Goal: Task Accomplishment & Management: Manage account settings

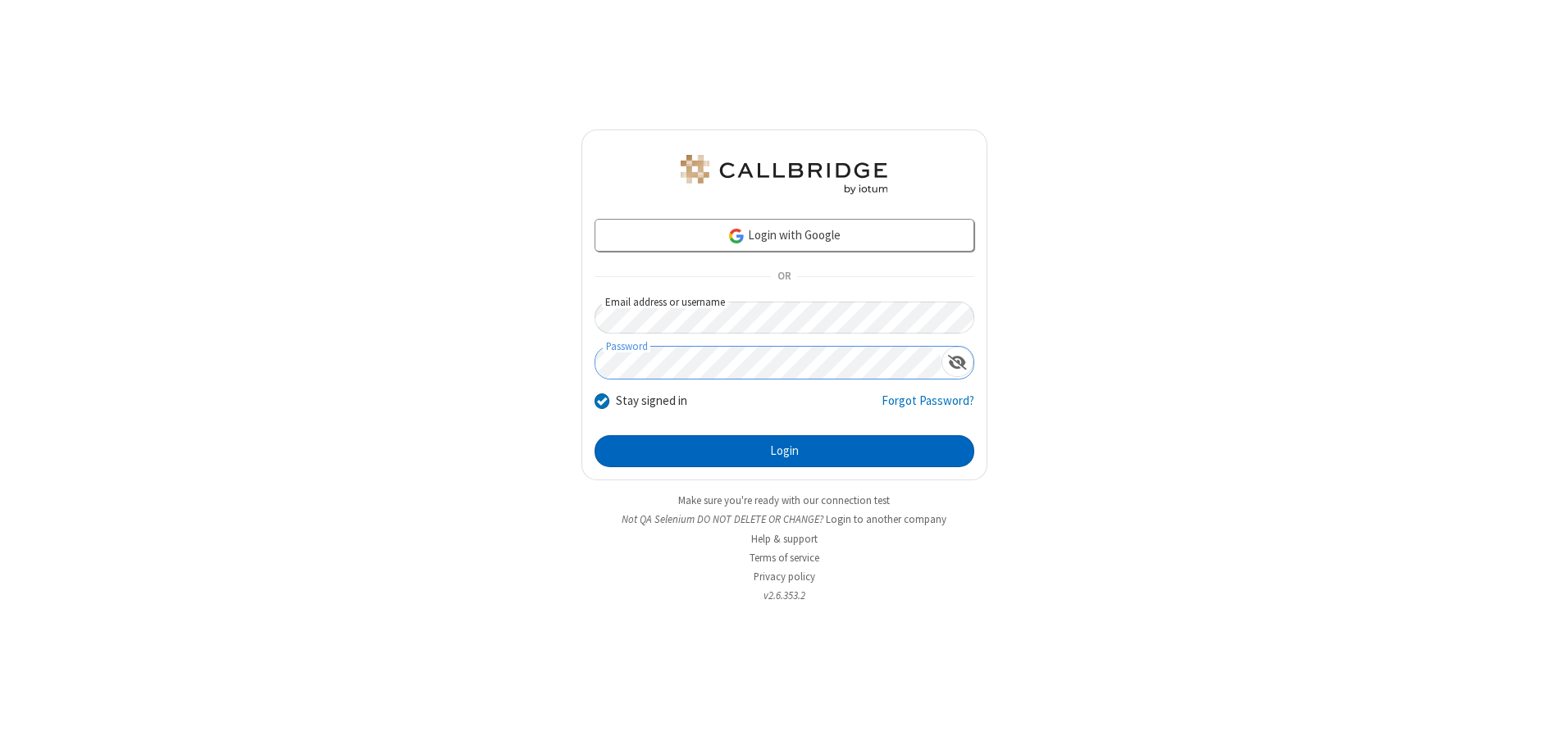
click at [784, 451] on button "Login" at bounding box center [784, 452] width 380 height 33
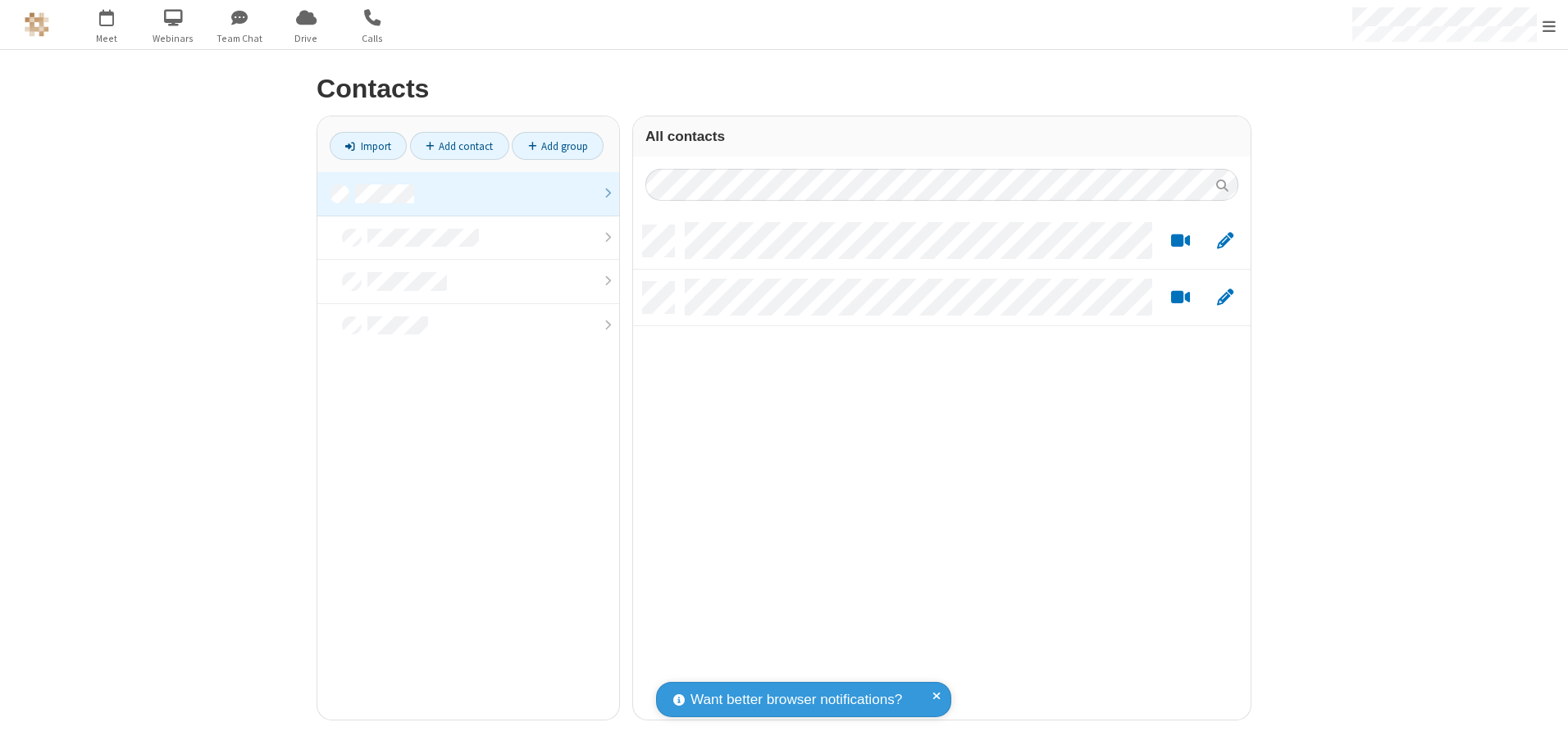
scroll to position [494, 605]
click at [468, 193] on link at bounding box center [468, 194] width 302 height 45
click at [459, 146] on link "Add contact" at bounding box center [460, 146] width 99 height 28
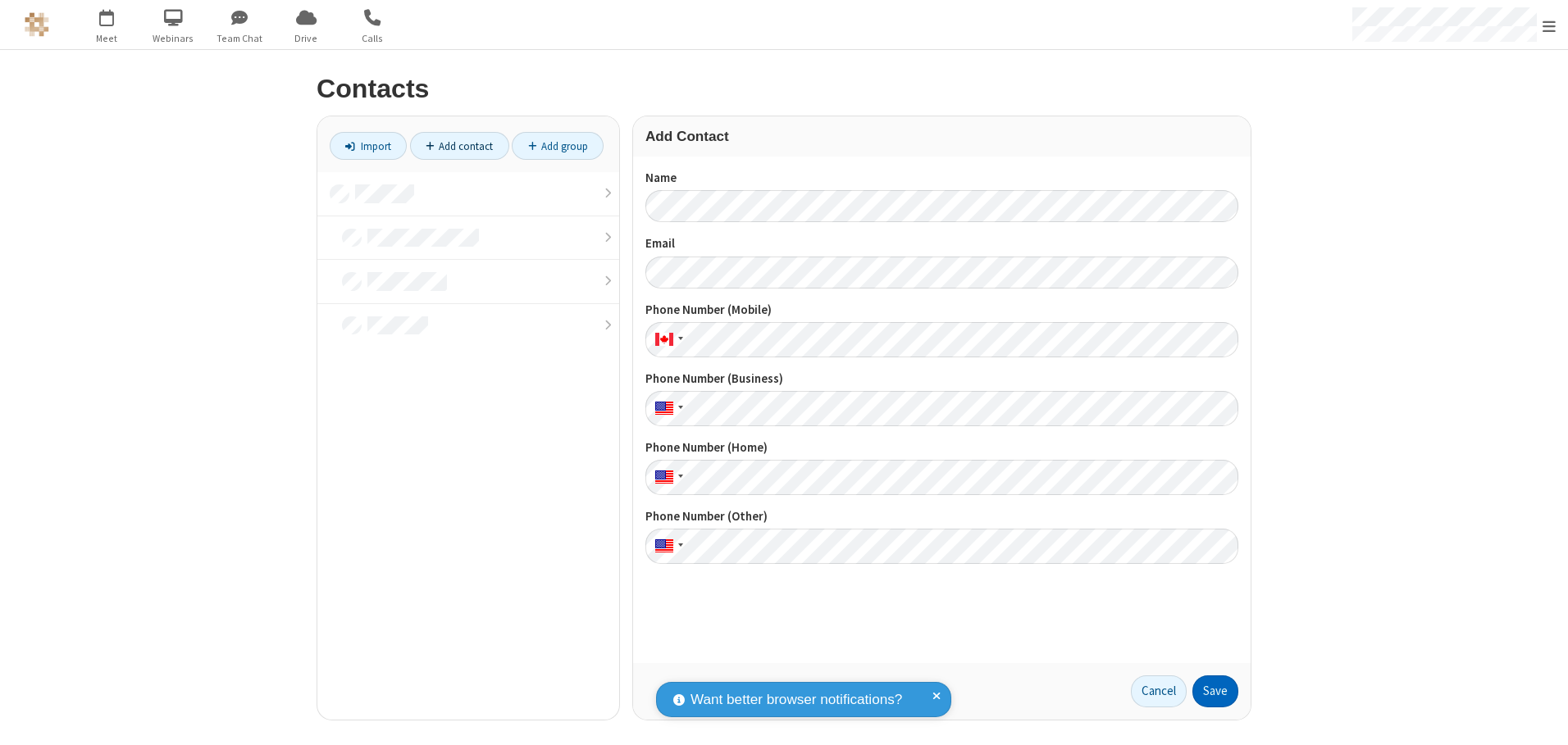
click at [1216, 691] on button "Save" at bounding box center [1216, 692] width 46 height 33
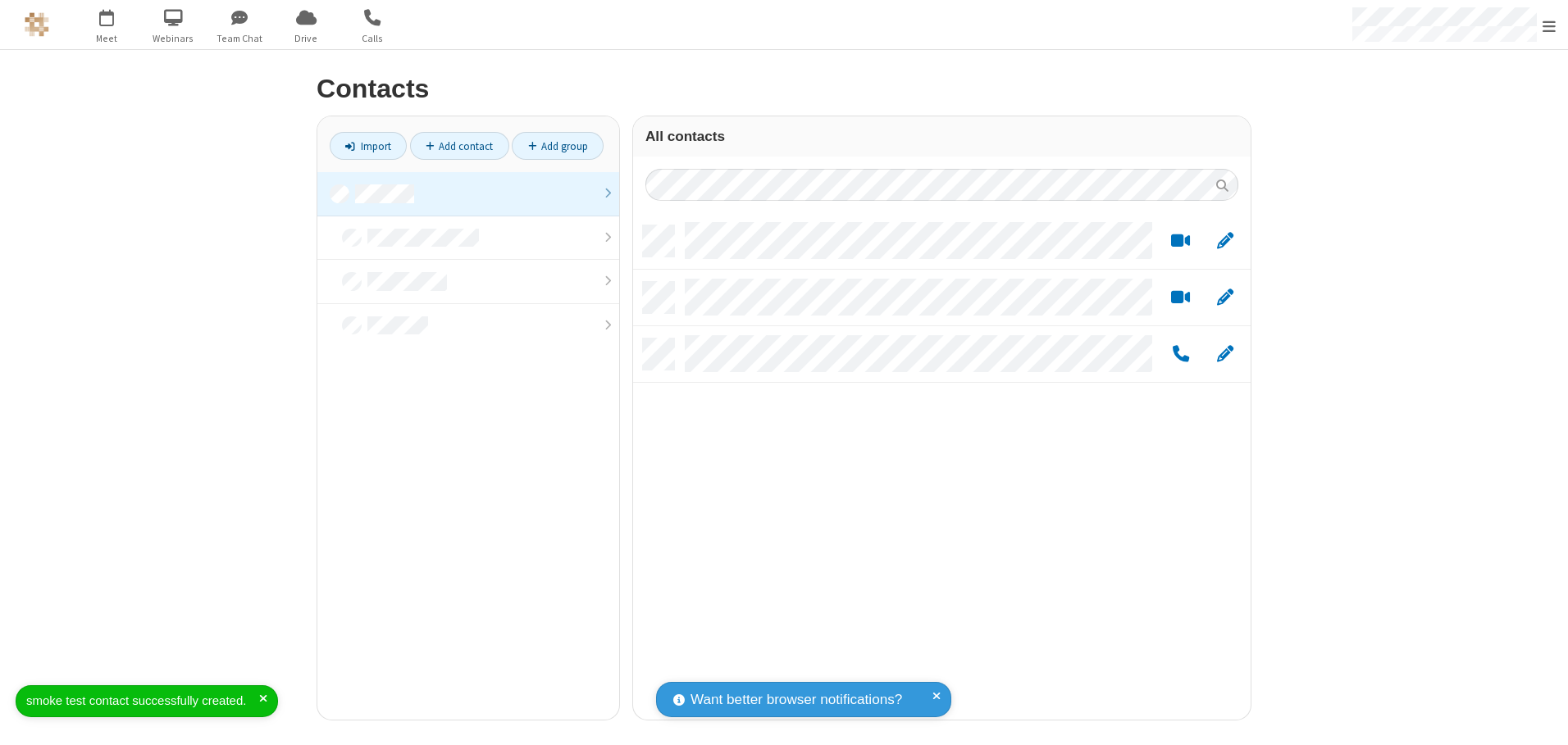
scroll to position [494, 605]
click at [459, 146] on link "Add contact" at bounding box center [460, 146] width 99 height 28
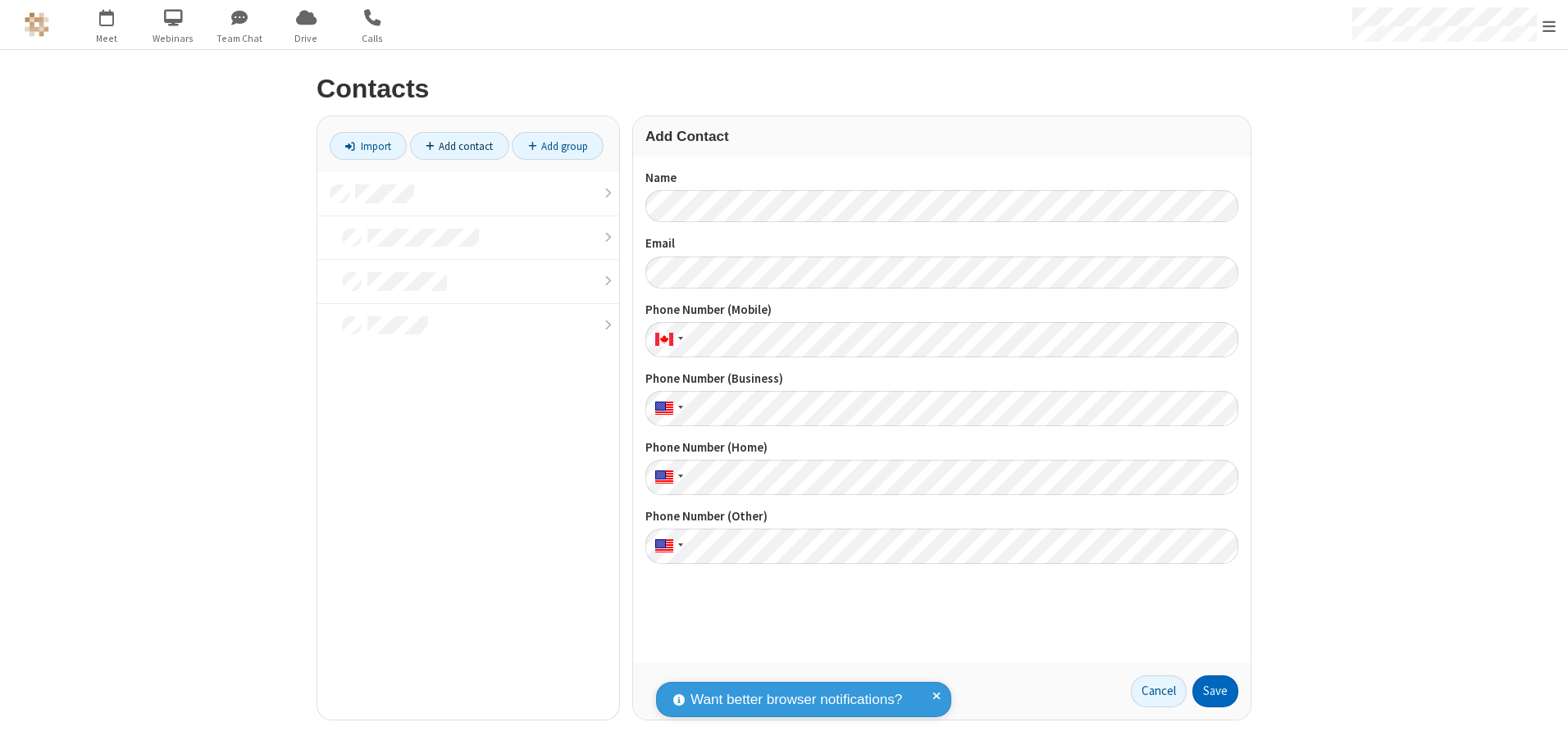
click at [1216, 691] on button "Save" at bounding box center [1216, 692] width 46 height 33
